Goal: Information Seeking & Learning: Learn about a topic

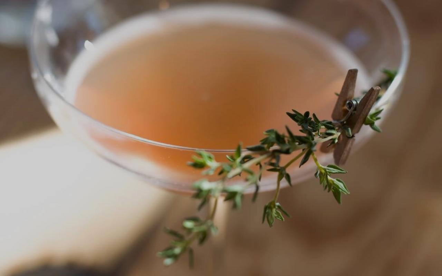
scroll to position [14, 0]
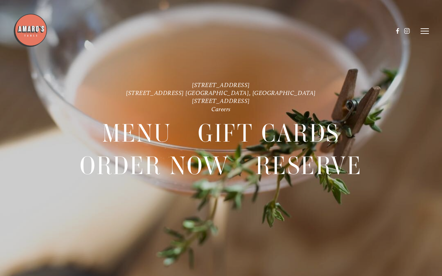
click at [426, 26] on header "Menu Order Now Visit Gallery 0" at bounding box center [220, 31] width 415 height 62
click at [426, 30] on icon at bounding box center [424, 31] width 8 height 6
click at [304, 31] on span "Menu" at bounding box center [305, 31] width 13 height 6
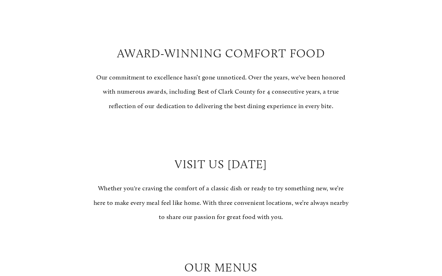
scroll to position [650, 0]
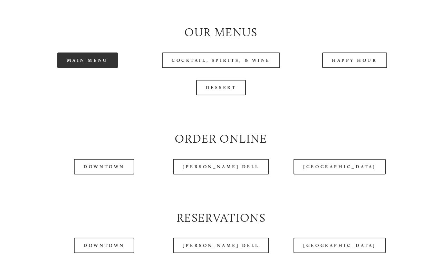
click at [84, 60] on link "Main Menu" at bounding box center [87, 60] width 60 height 16
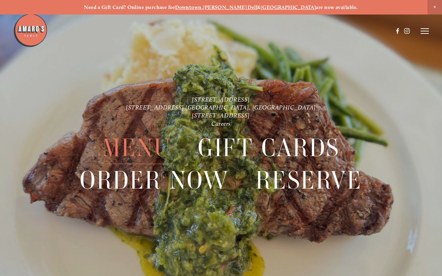
click at [136, 144] on span "Menu" at bounding box center [136, 148] width 69 height 32
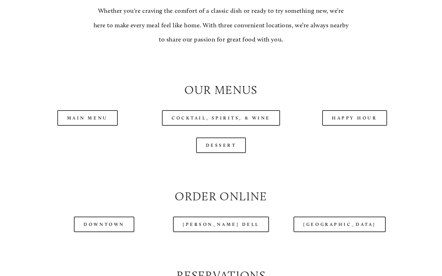
scroll to position [608, 0]
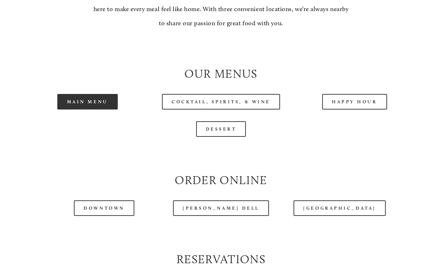
click at [103, 96] on link "Main Menu" at bounding box center [87, 102] width 60 height 16
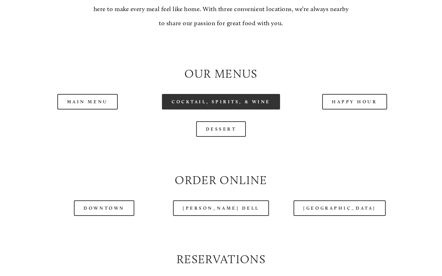
click at [236, 98] on link "Cocktail, Spirits, & Wine" at bounding box center [221, 102] width 118 height 16
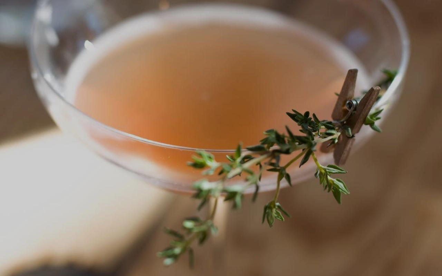
scroll to position [14, 0]
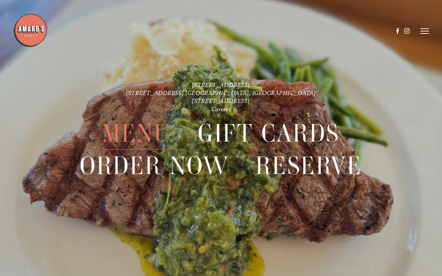
click at [133, 134] on span "Menu" at bounding box center [136, 133] width 69 height 32
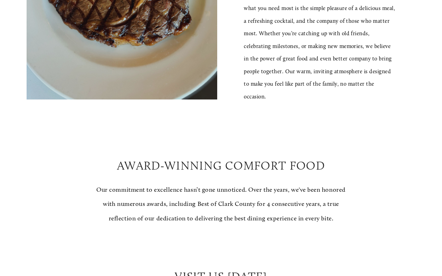
scroll to position [558, 0]
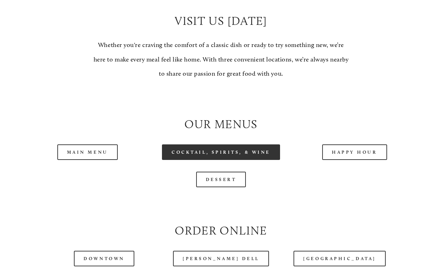
click at [225, 158] on link "Cocktail, Spirits, & Wine" at bounding box center [221, 152] width 118 height 16
